Goal: Task Accomplishment & Management: Use online tool/utility

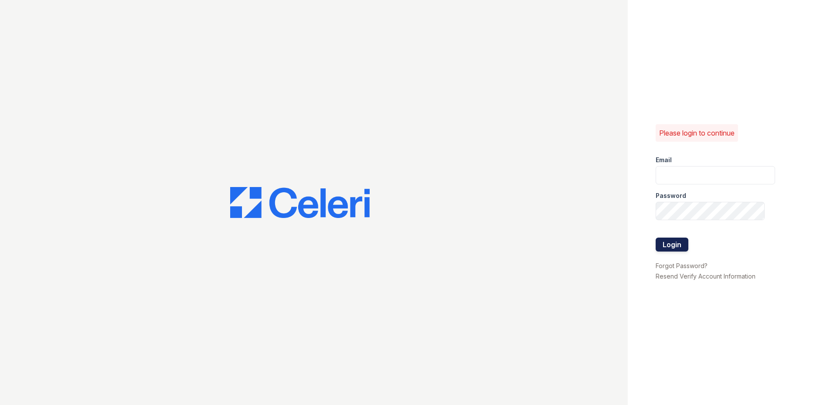
type input "Pacifica.pm@cafmanagement.com"
click at [685, 244] on button "Login" at bounding box center [671, 244] width 33 height 14
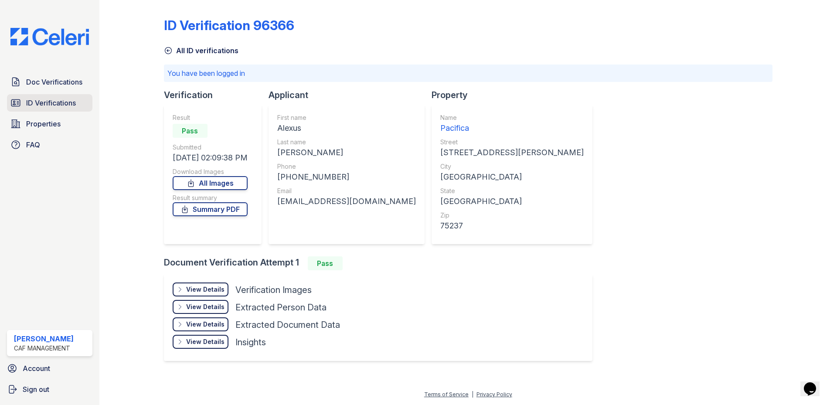
click at [65, 106] on span "ID Verifications" at bounding box center [51, 103] width 50 height 10
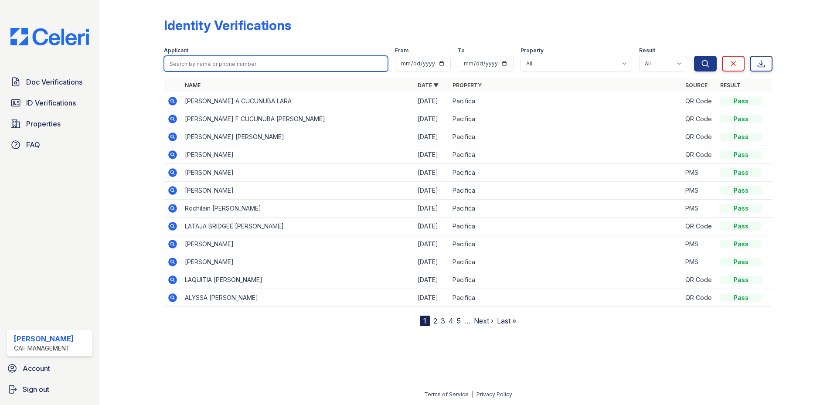
click at [248, 69] on input "search" at bounding box center [276, 64] width 224 height 16
type input "cutiea"
click at [694, 56] on button "Search" at bounding box center [705, 64] width 23 height 16
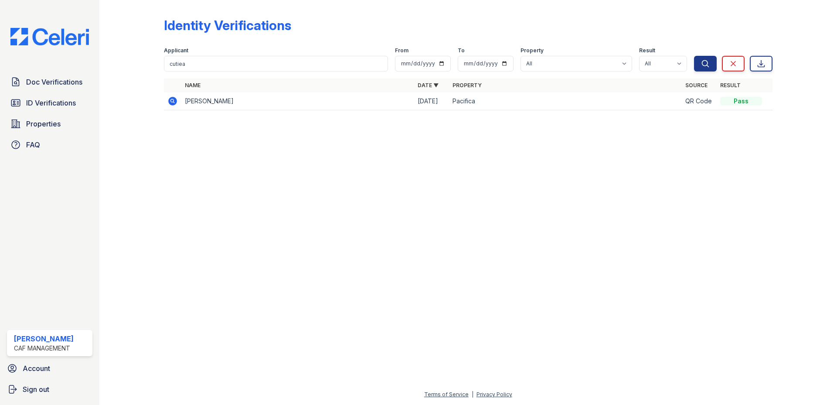
click at [177, 104] on icon at bounding box center [172, 101] width 10 height 10
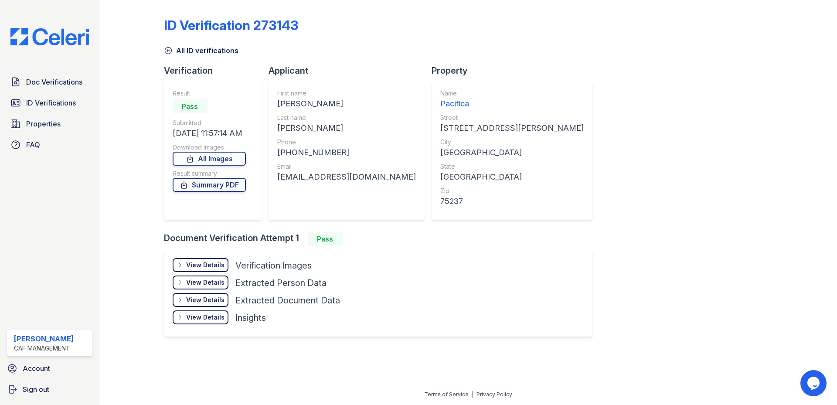
click at [206, 263] on div "View Details" at bounding box center [205, 265] width 38 height 9
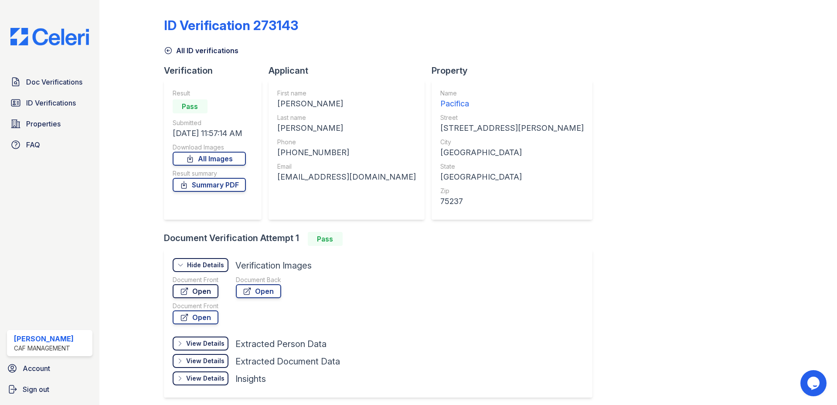
click at [203, 290] on link "Open" at bounding box center [196, 291] width 46 height 14
click at [52, 108] on link "ID Verifications" at bounding box center [49, 102] width 85 height 17
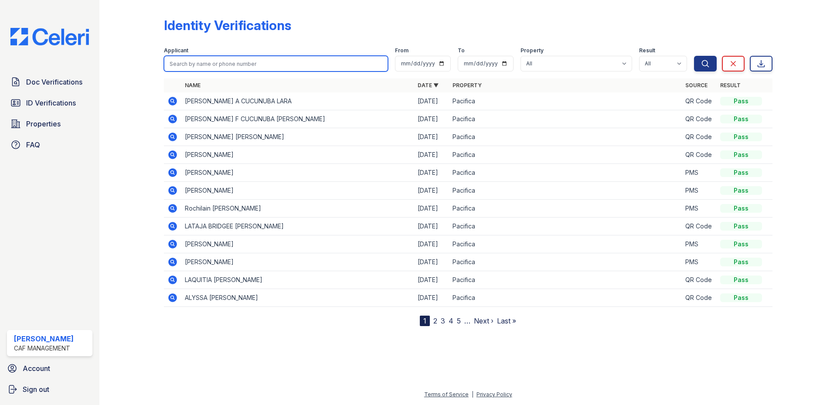
click at [239, 58] on input "search" at bounding box center [276, 64] width 224 height 16
click at [237, 68] on input "search" at bounding box center [276, 64] width 224 height 16
type input "[PERSON_NAME]"
click at [694, 56] on button "Search" at bounding box center [705, 64] width 23 height 16
